Goal: Navigation & Orientation: Find specific page/section

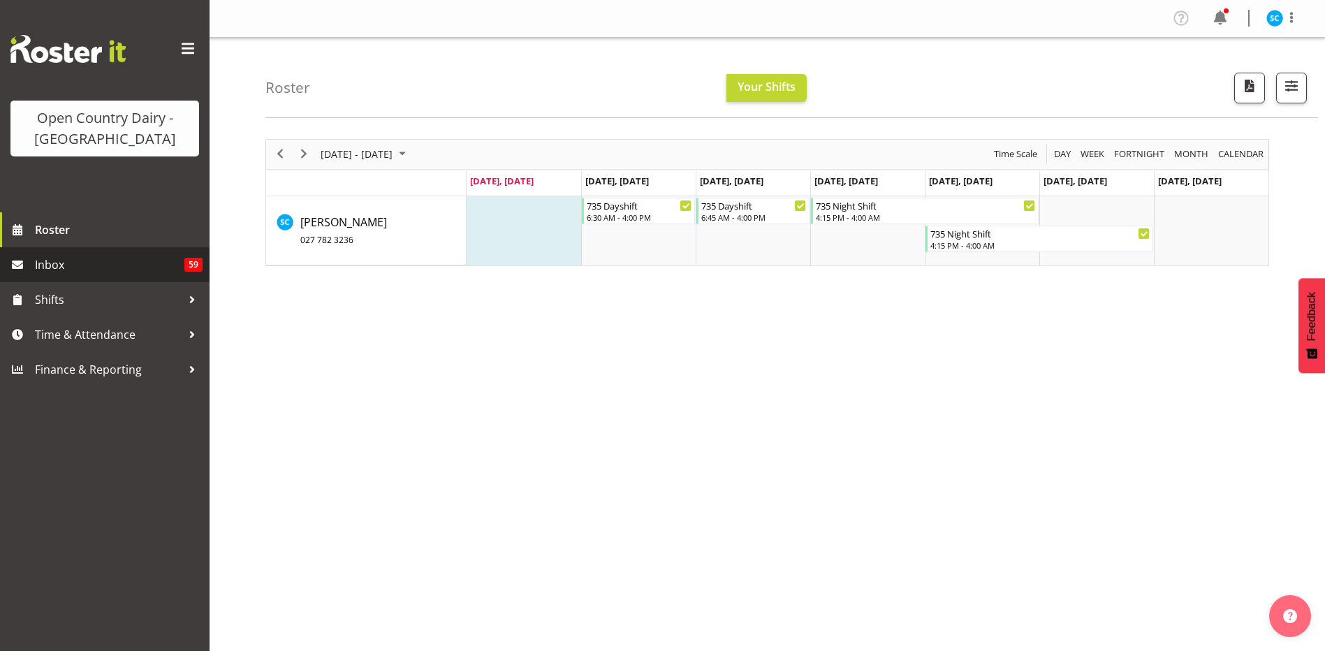
click at [66, 271] on span "Inbox" at bounding box center [109, 264] width 149 height 21
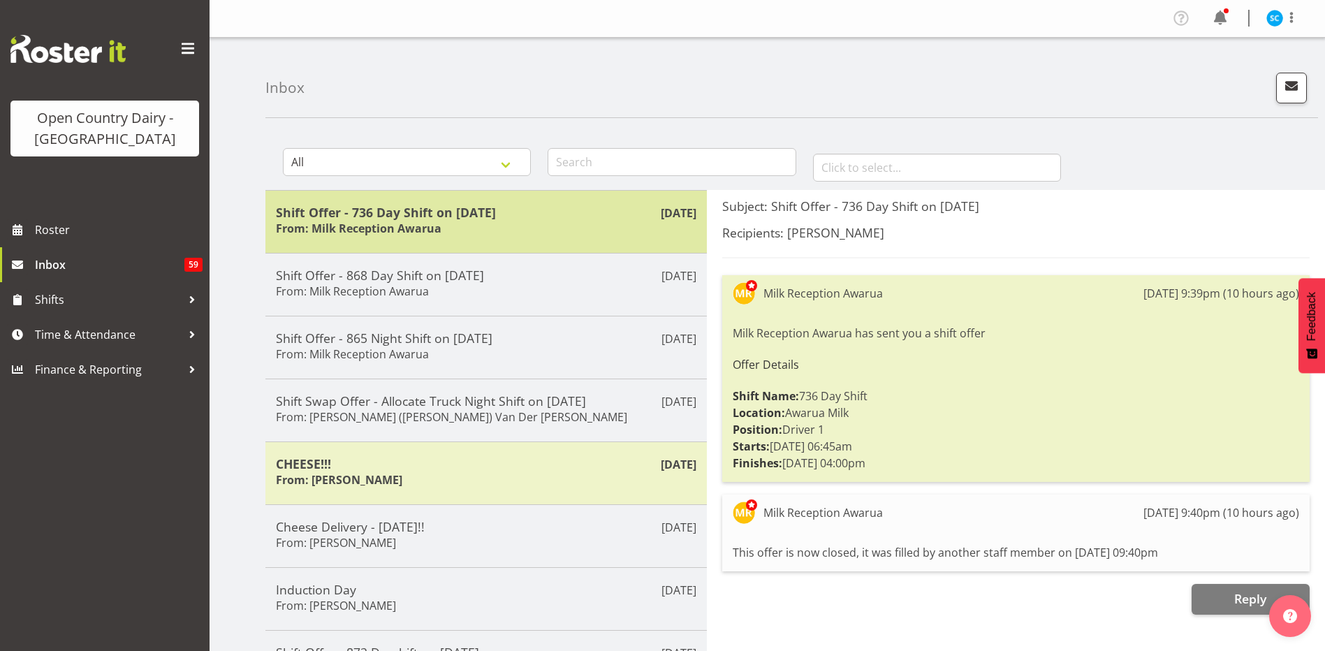
click at [481, 225] on div "Shift Offer - 736 Day Shift on 22/09/25 From: Milk Reception Awarua" at bounding box center [486, 222] width 420 height 34
